Goal: Information Seeking & Learning: Learn about a topic

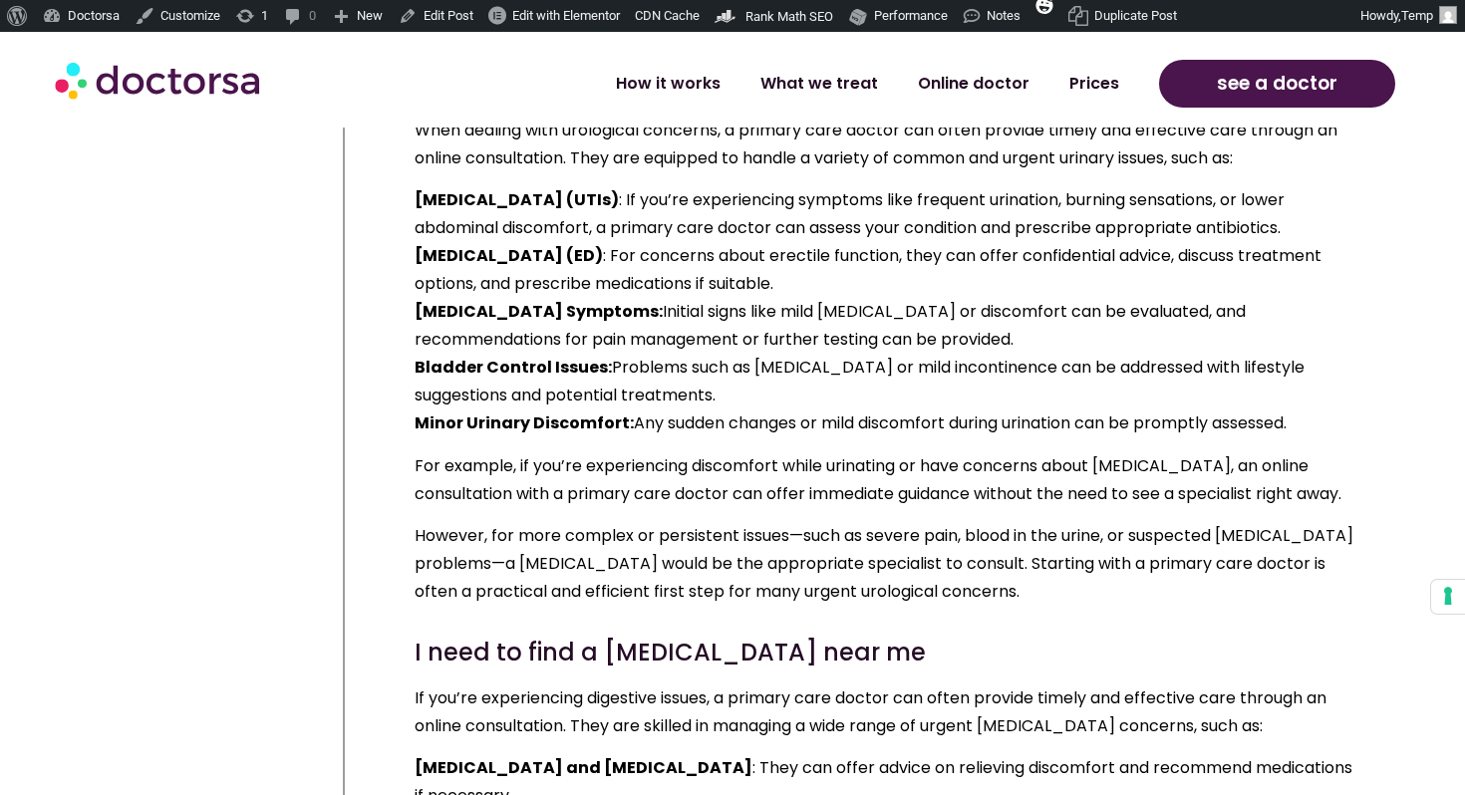
scroll to position [17712, 0]
